Goal: Transaction & Acquisition: Download file/media

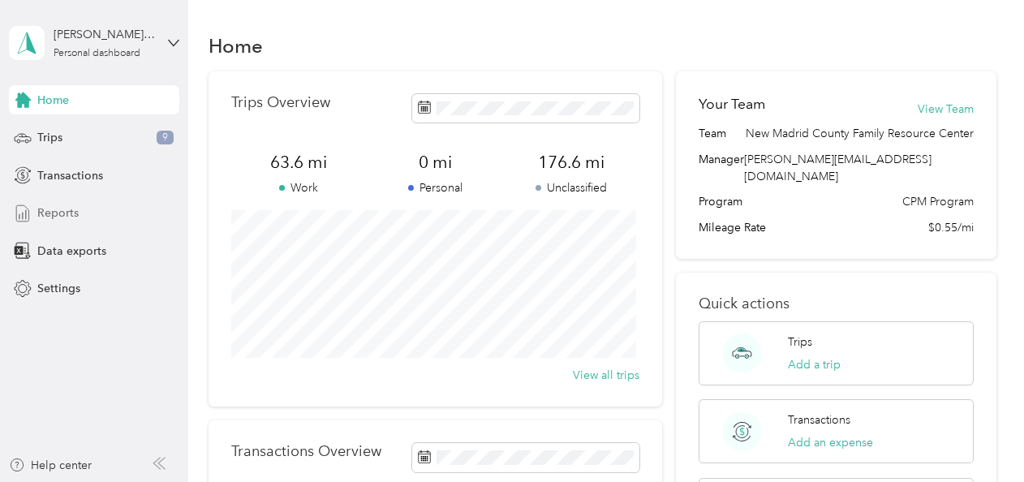
click at [66, 208] on span "Reports" at bounding box center [57, 212] width 41 height 17
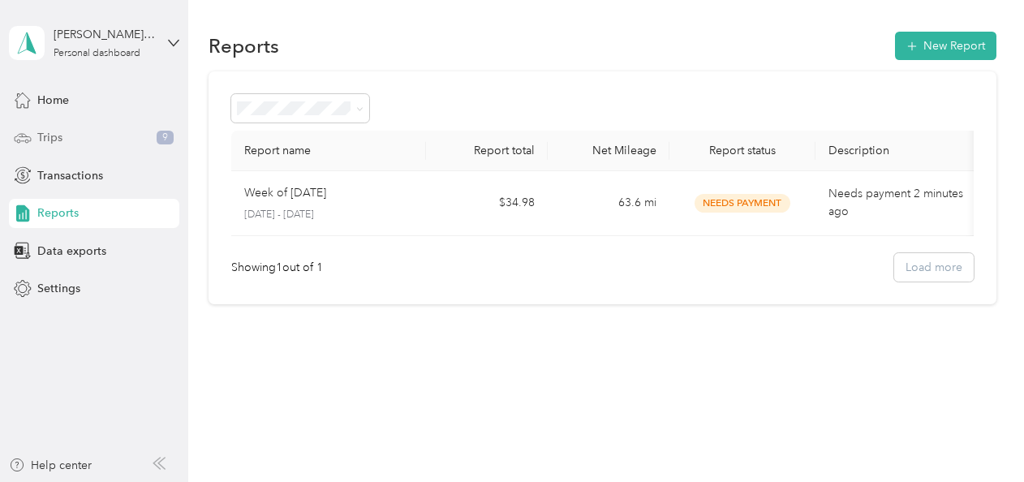
click at [47, 135] on span "Trips" at bounding box center [49, 137] width 25 height 17
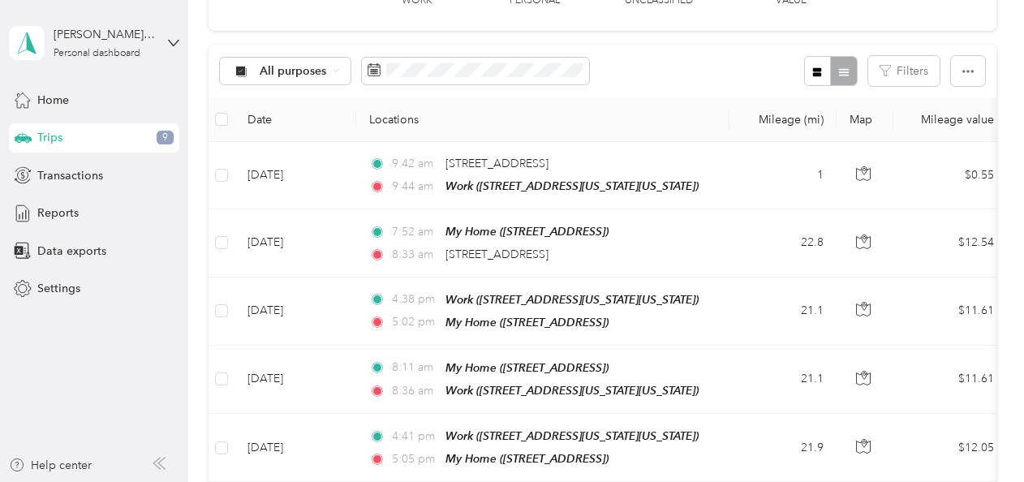
scroll to position [141, 0]
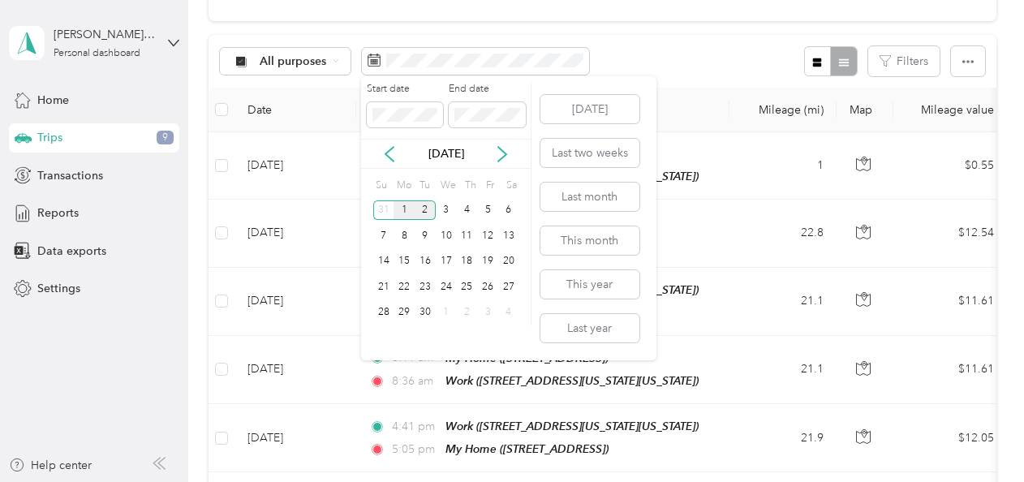
click at [401, 209] on div "1" at bounding box center [403, 210] width 21 height 20
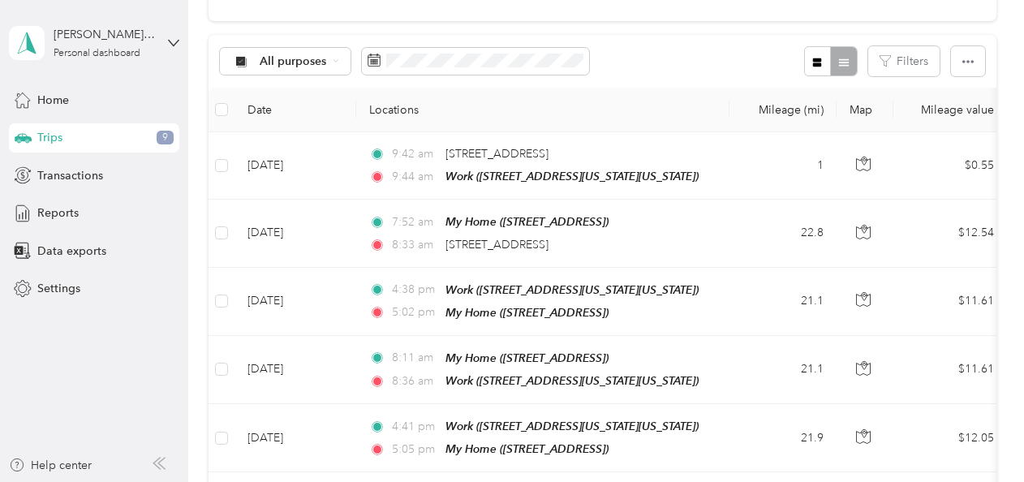
click at [710, 53] on div "All purposes Filters" at bounding box center [602, 61] width 788 height 53
click at [523, 70] on span at bounding box center [475, 62] width 227 height 28
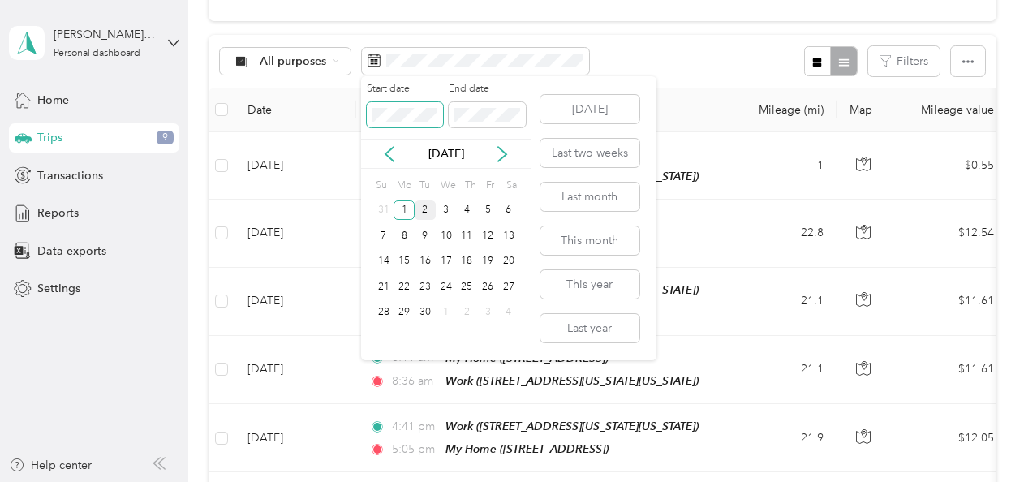
click at [248, 131] on body "[PERSON_NAME][EMAIL_ADDRESS][DOMAIN_NAME] Personal dashboard Home Trips 9 Trans…" at bounding box center [507, 241] width 1015 height 482
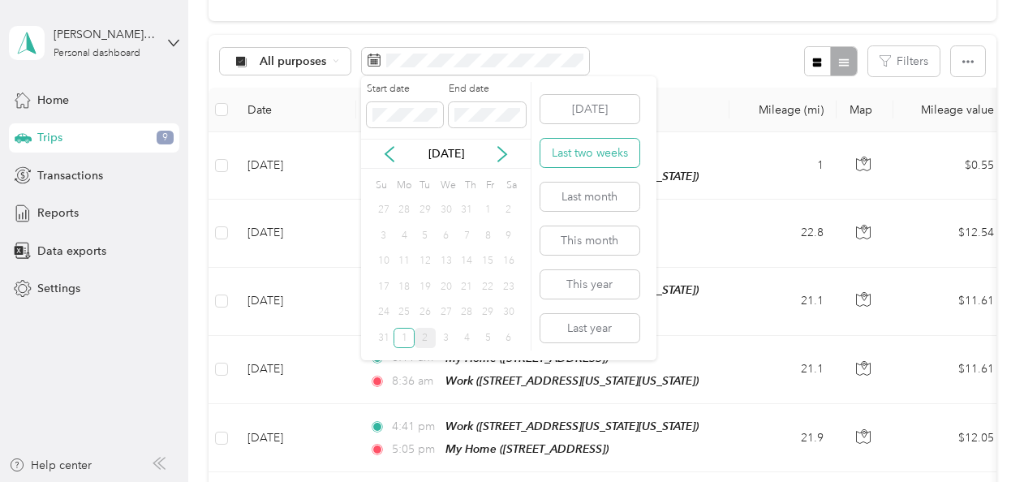
click at [582, 156] on button "Last two weeks" at bounding box center [589, 153] width 99 height 28
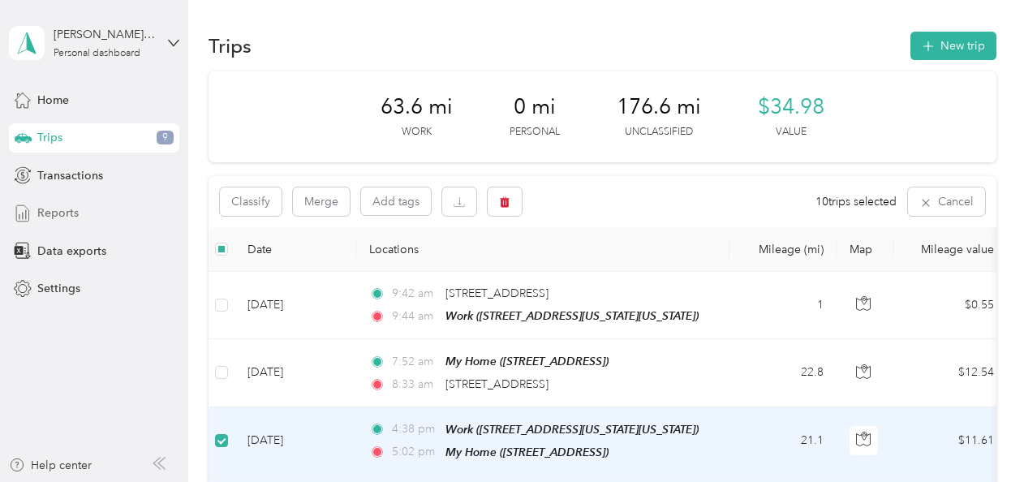
click at [62, 208] on span "Reports" at bounding box center [57, 212] width 41 height 17
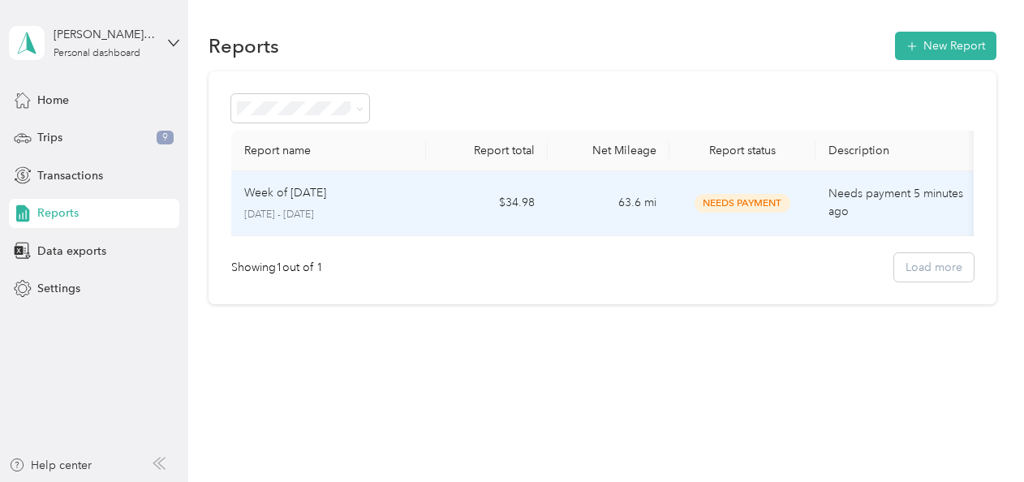
click at [543, 214] on td "$34.98" at bounding box center [487, 203] width 122 height 65
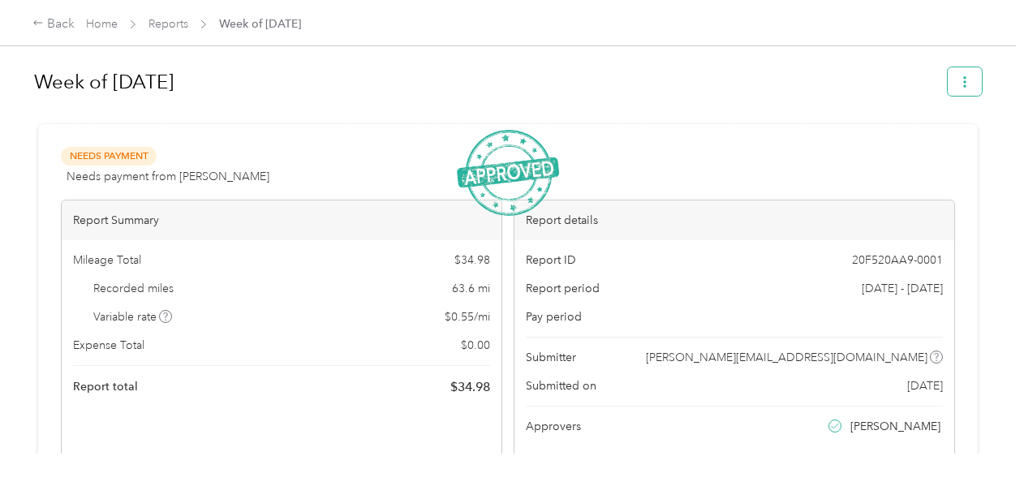
click at [962, 83] on icon "button" at bounding box center [964, 81] width 11 height 11
click at [886, 144] on div "Download" at bounding box center [918, 140] width 97 height 17
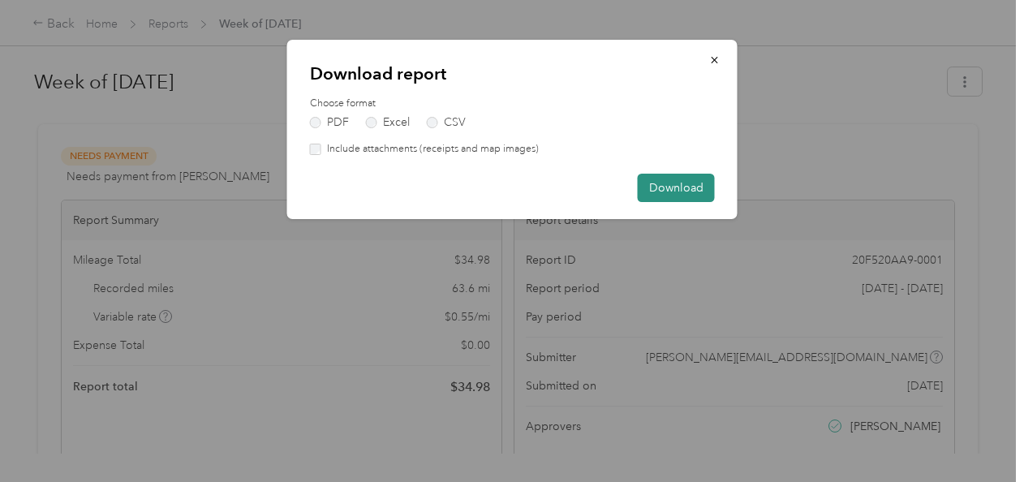
click at [671, 182] on button "Download" at bounding box center [676, 188] width 77 height 28
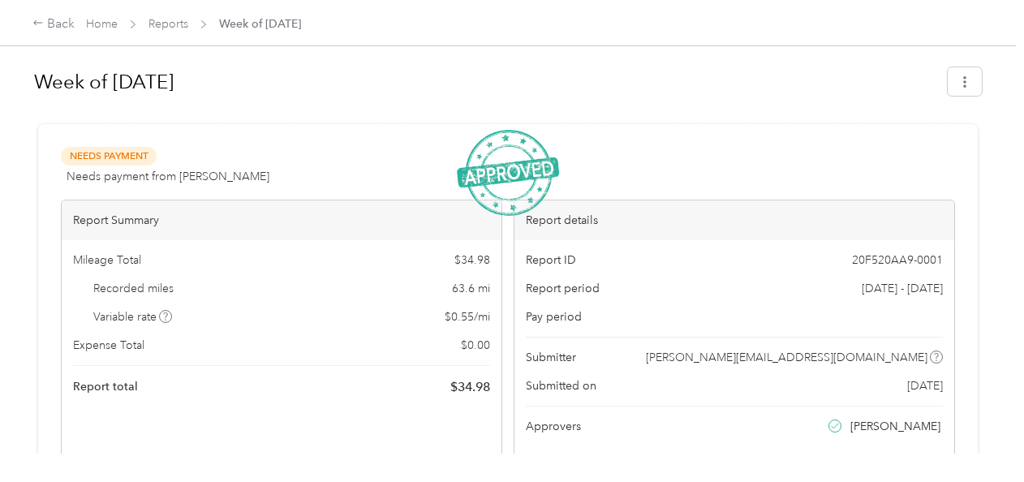
click at [545, 57] on div "Week of [DATE]" at bounding box center [507, 85] width 947 height 56
